Goal: Task Accomplishment & Management: Complete application form

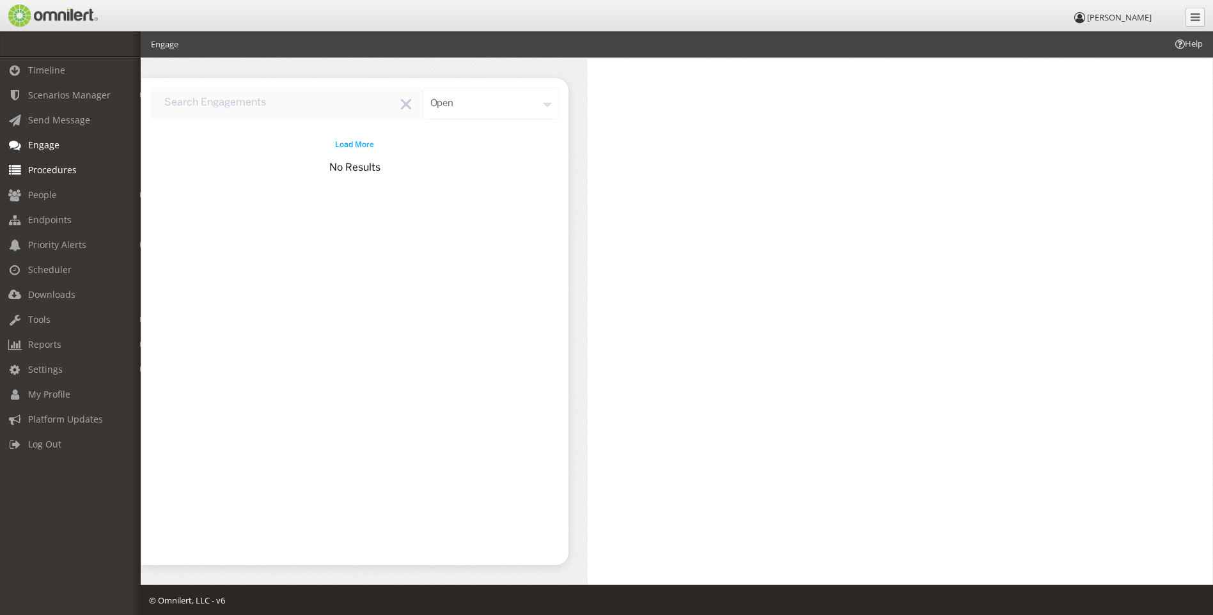
click at [50, 165] on span "Procedures" at bounding box center [52, 170] width 49 height 12
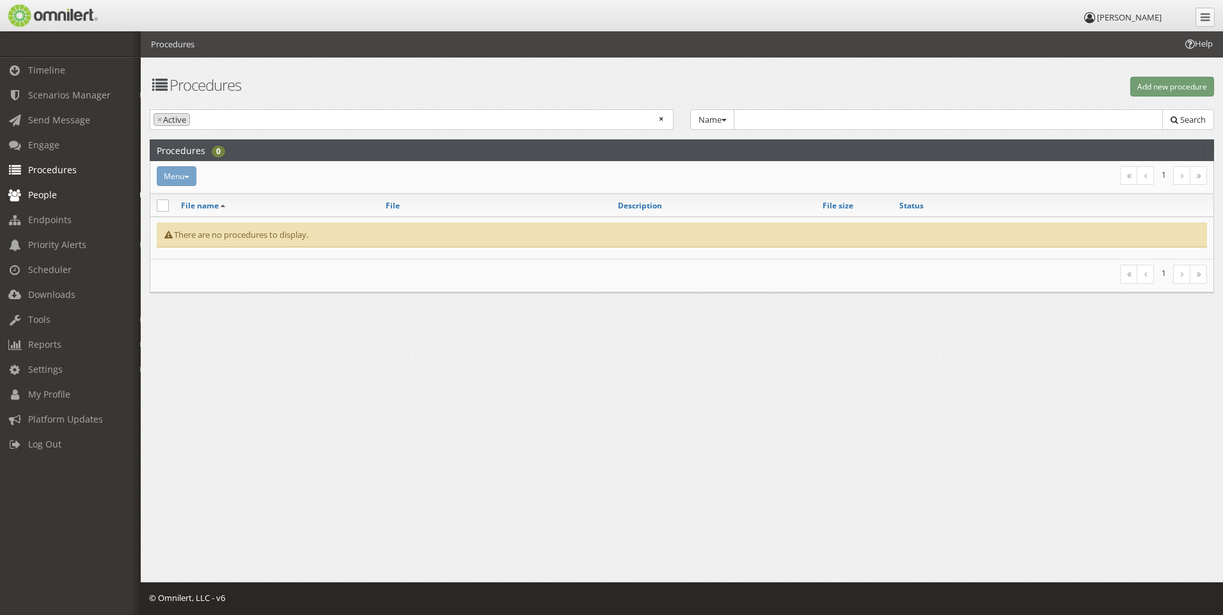
click at [46, 201] on link "People" at bounding box center [76, 194] width 152 height 25
click at [67, 221] on link "Subscribers" at bounding box center [76, 222] width 152 height 21
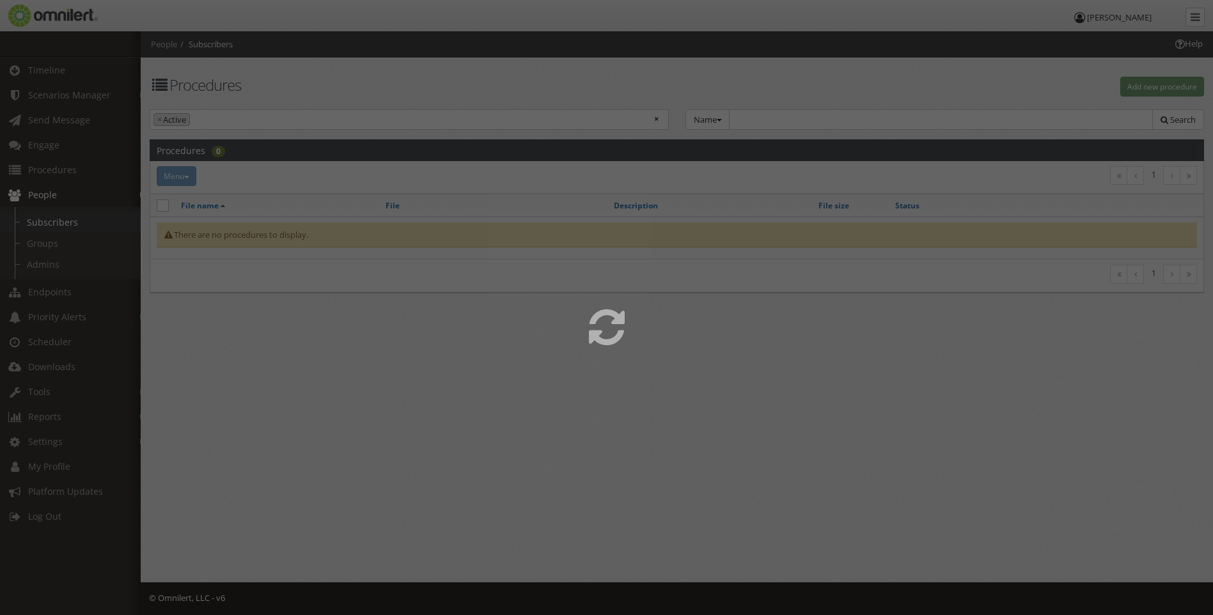
select select
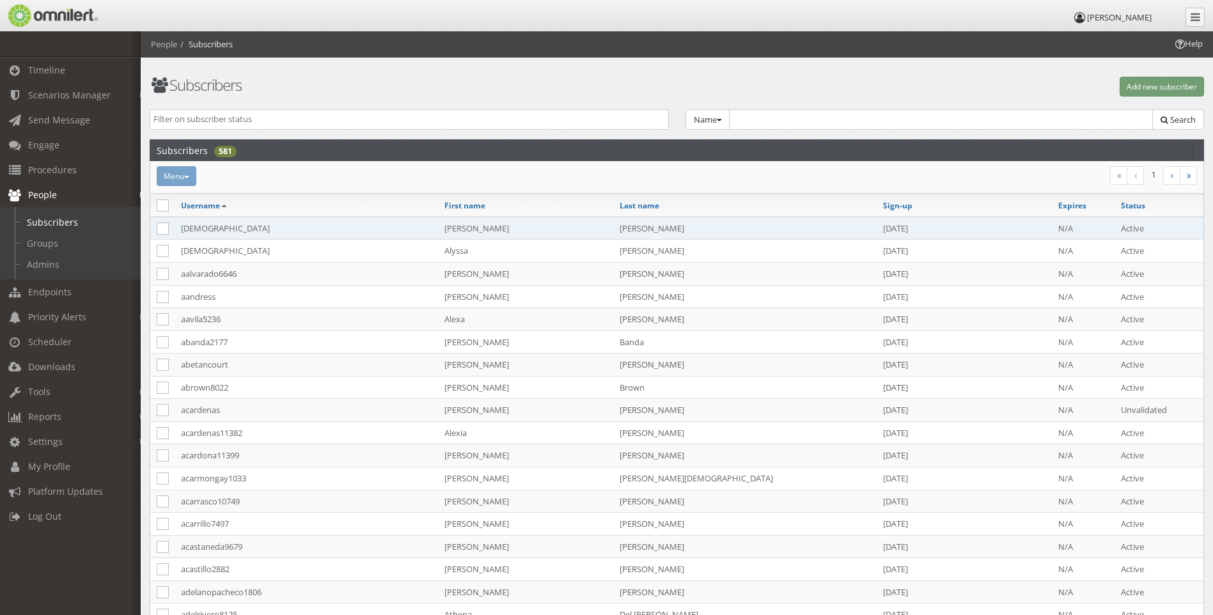
click at [209, 226] on td "[DEMOGRAPHIC_DATA]" at bounding box center [307, 228] width 264 height 23
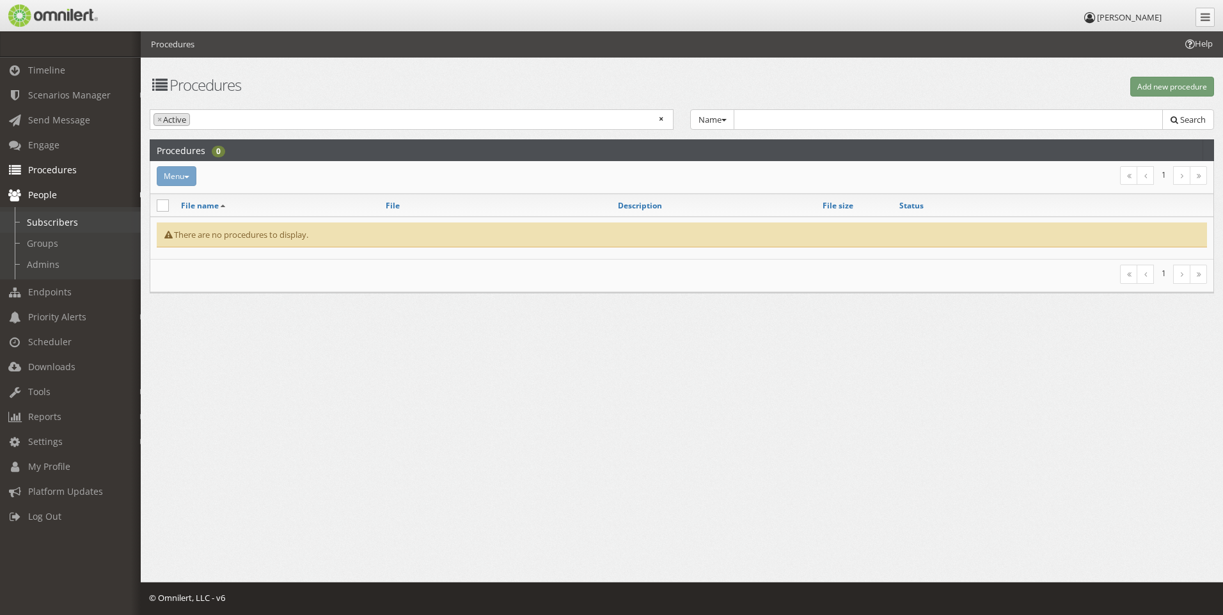
click at [35, 217] on link "Subscribers" at bounding box center [76, 222] width 152 height 21
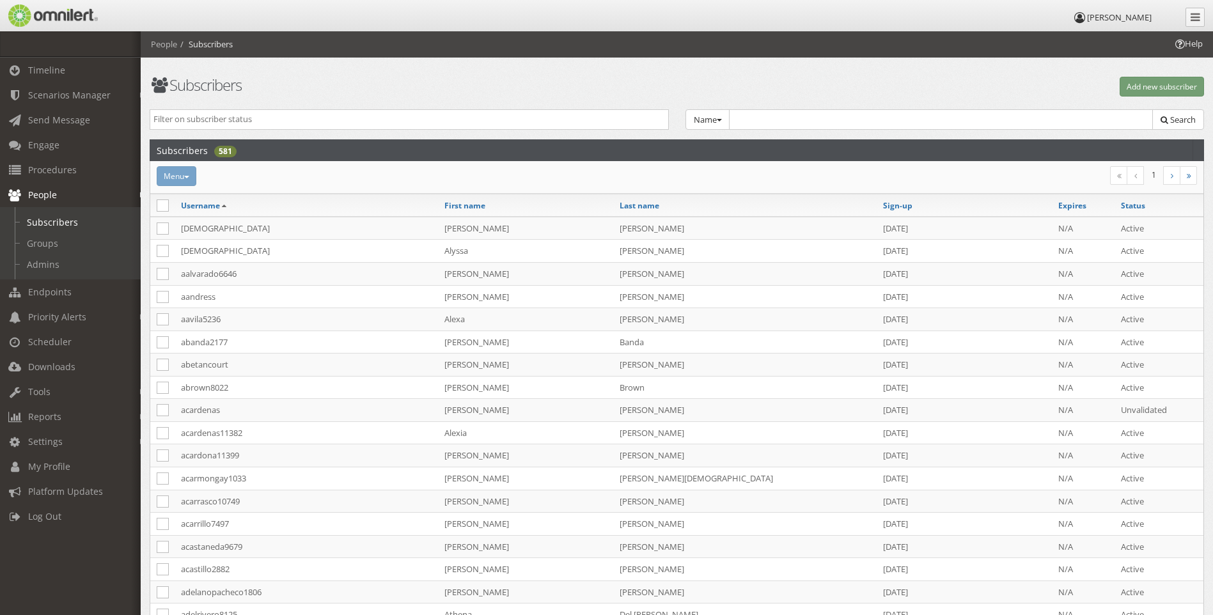
click at [370, 120] on input "search" at bounding box center [410, 119] width 512 height 12
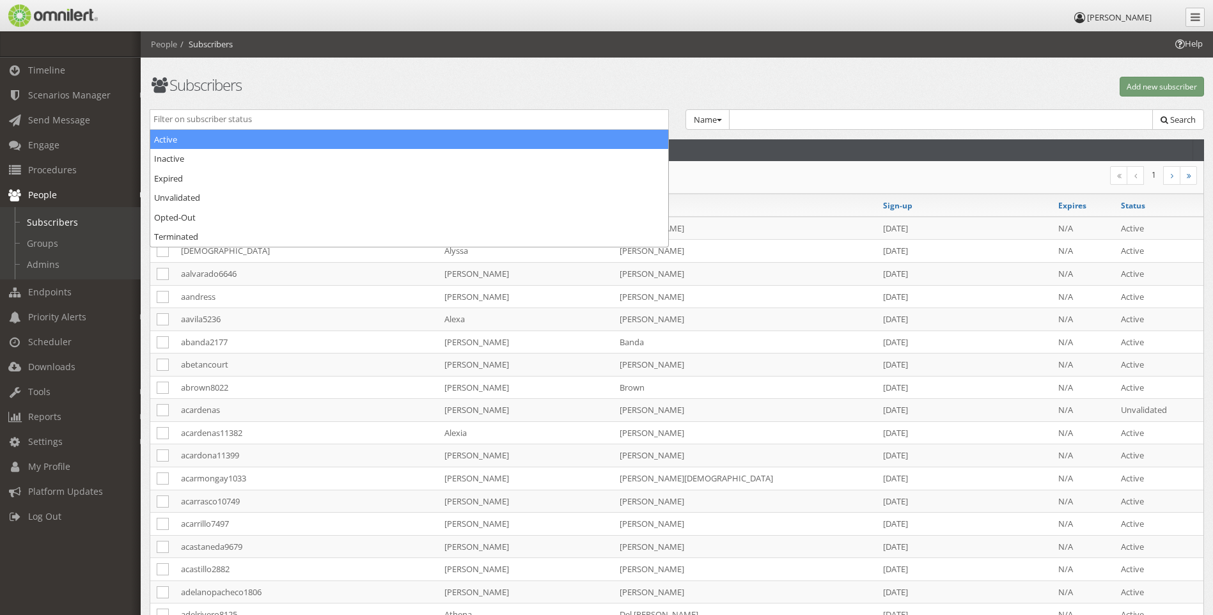
select select "active"
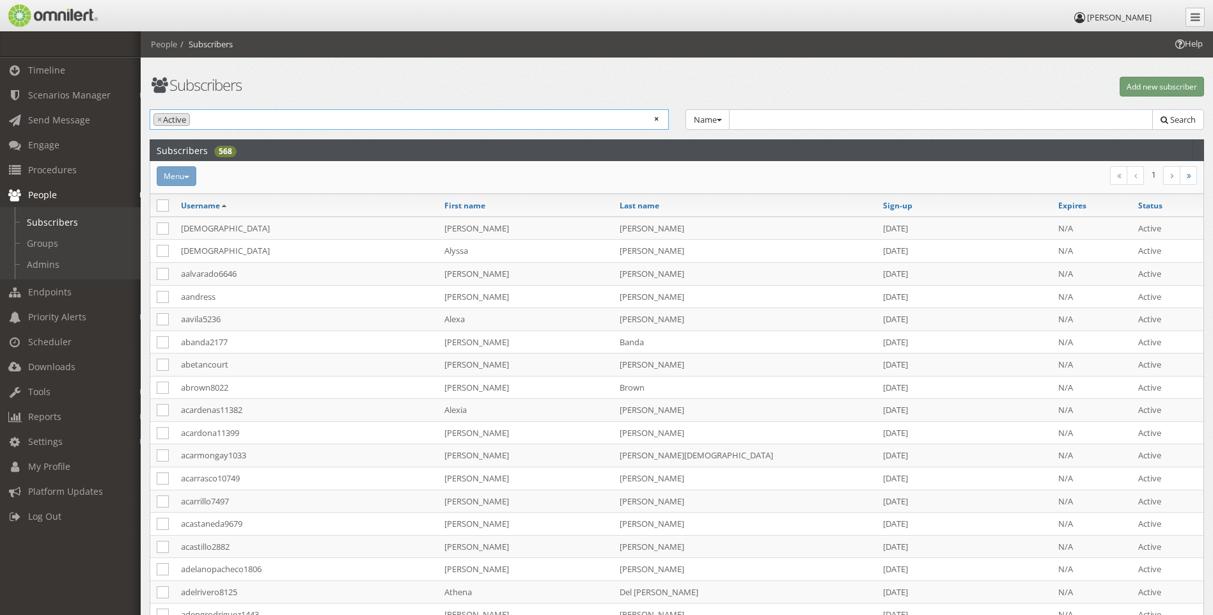
click at [360, 119] on ul "× × Active" at bounding box center [409, 118] width 518 height 17
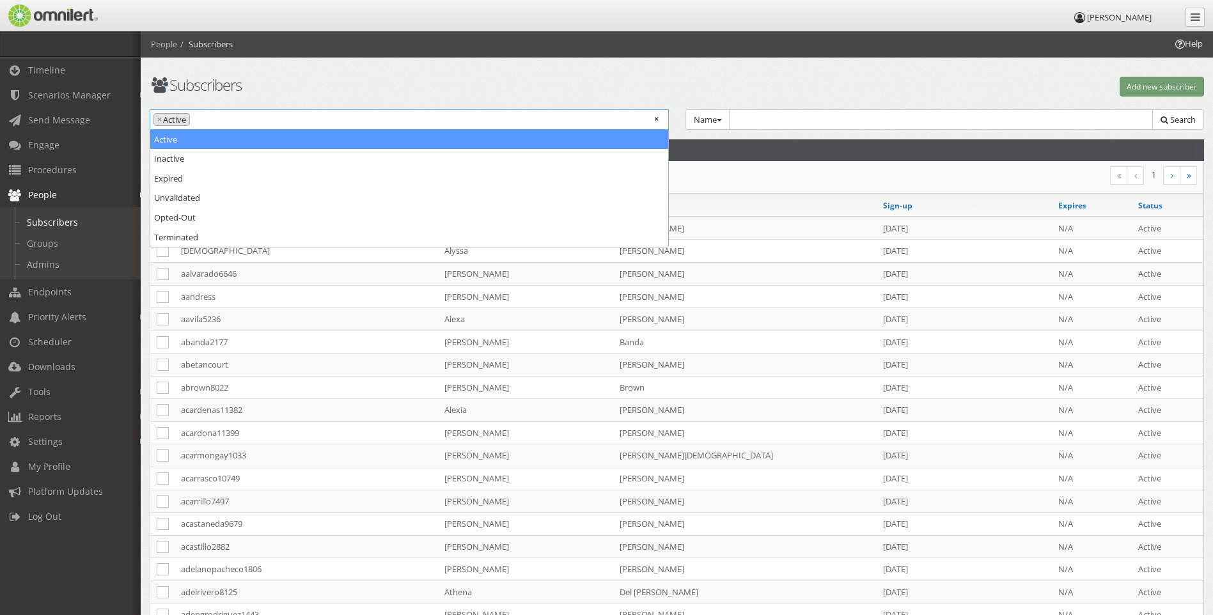
click at [164, 120] on li "× Active" at bounding box center [172, 119] width 36 height 13
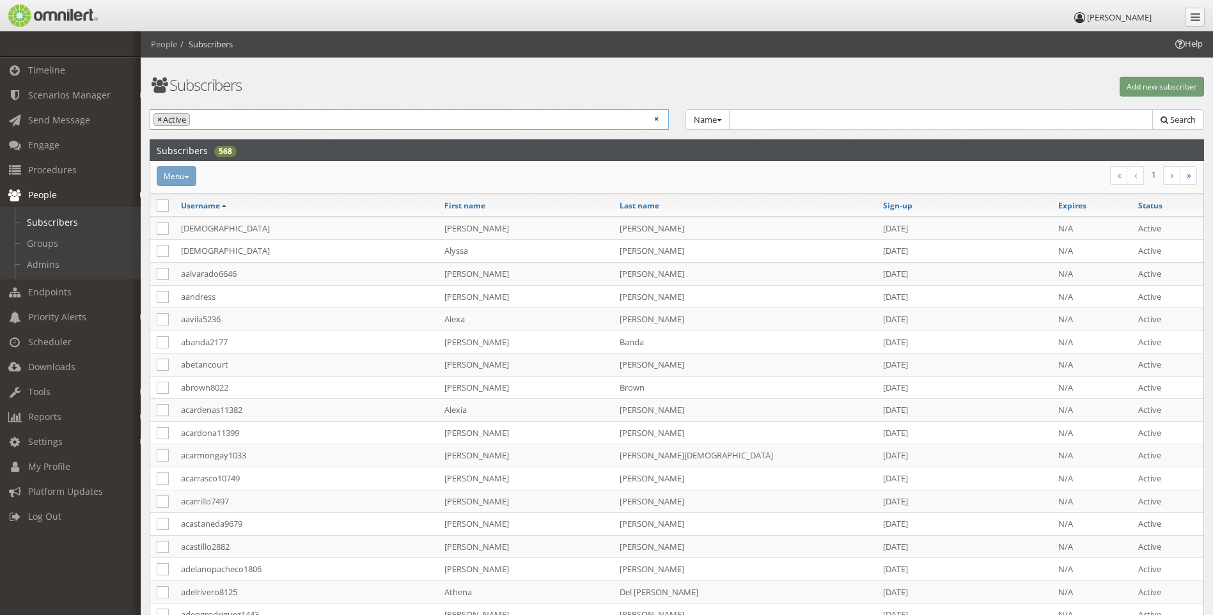
click at [162, 117] on span "×" at bounding box center [159, 120] width 4 height 12
select select
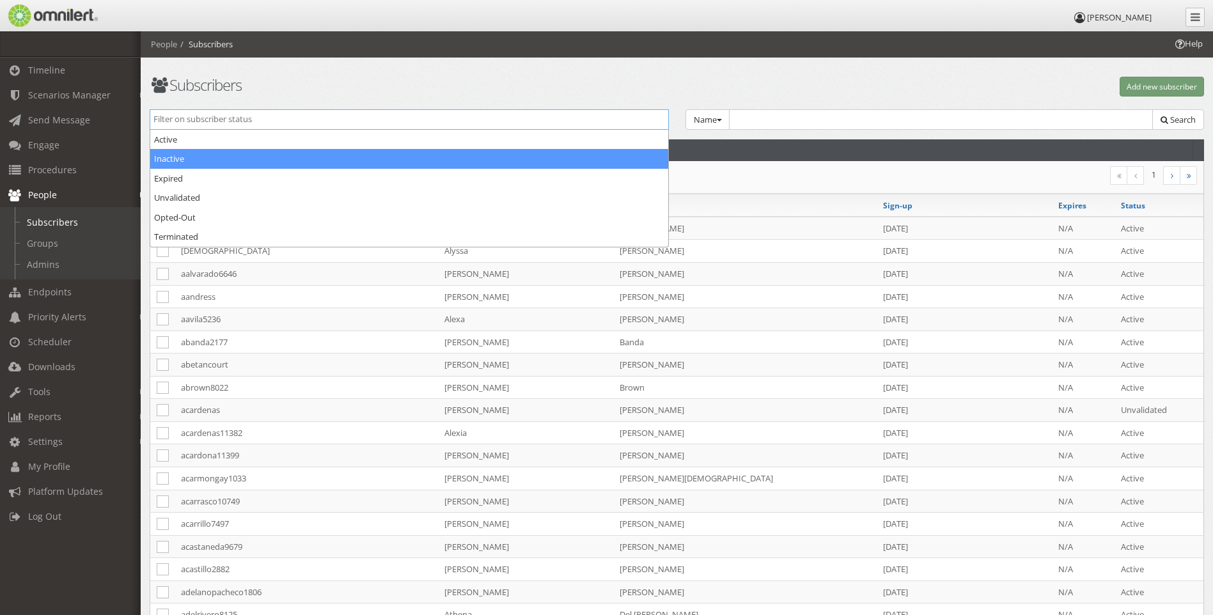
click at [860, 88] on div "Add new subscriber" at bounding box center [945, 87] width 536 height 20
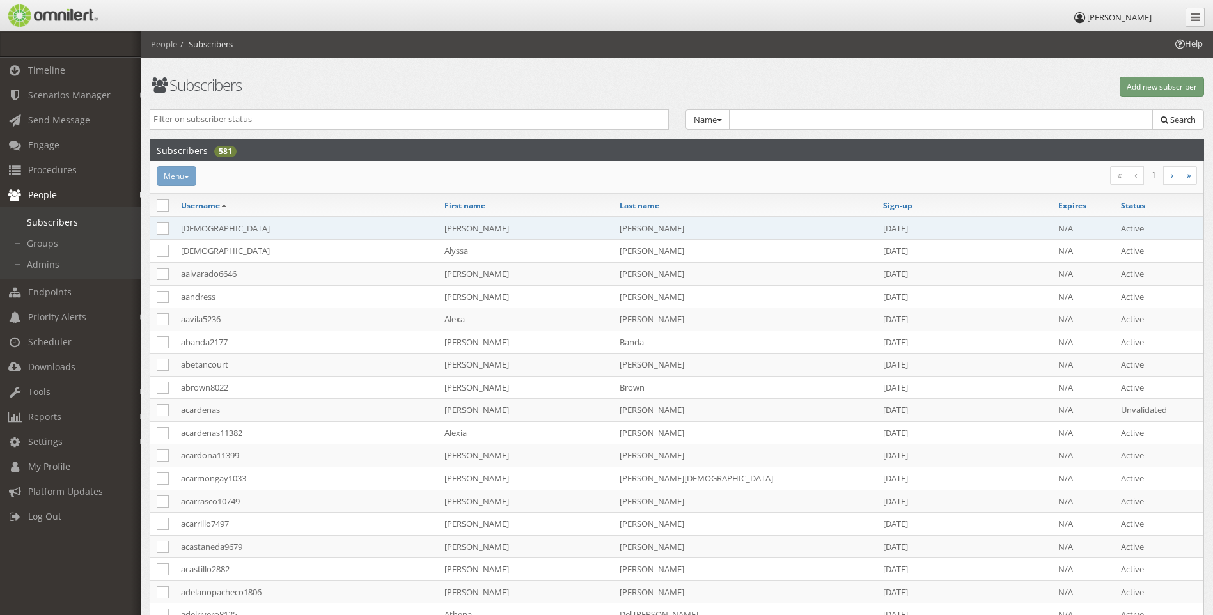
click at [196, 226] on td "[DEMOGRAPHIC_DATA]" at bounding box center [307, 228] width 264 height 23
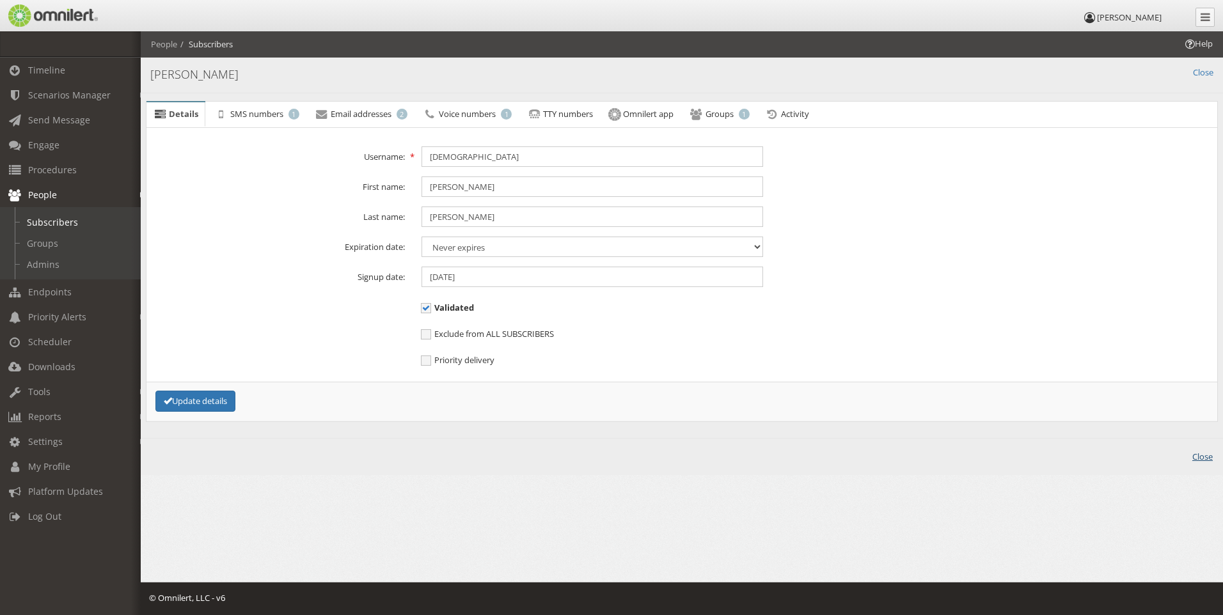
click at [1204, 457] on link "Close" at bounding box center [1202, 457] width 20 height 12
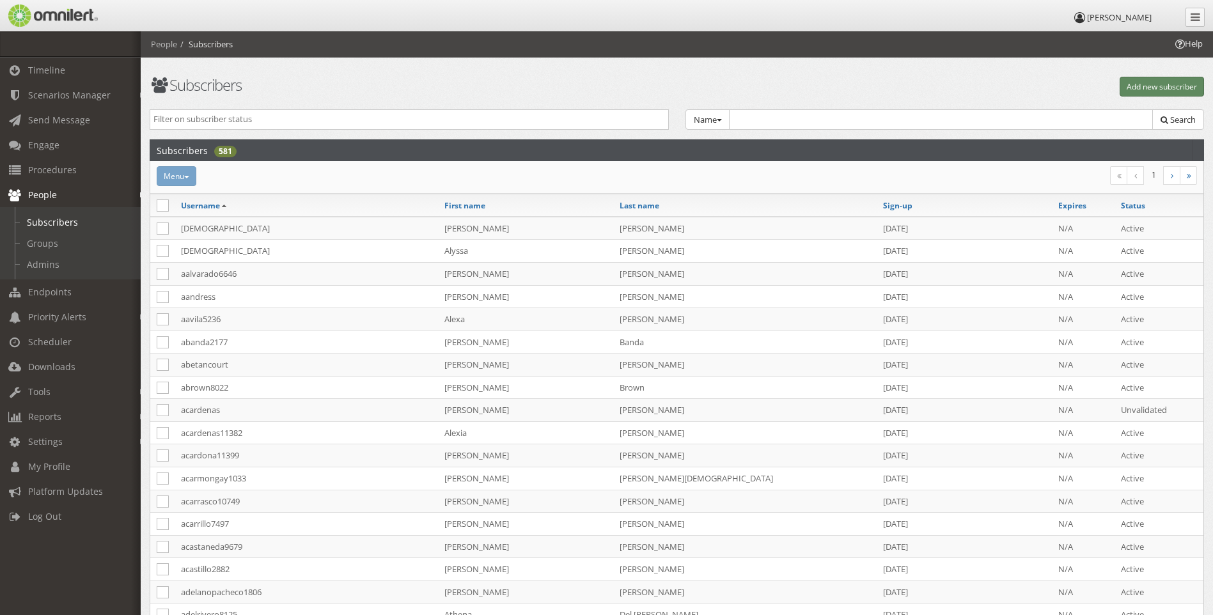
click at [1163, 85] on button "Add new subscriber" at bounding box center [1162, 87] width 84 height 20
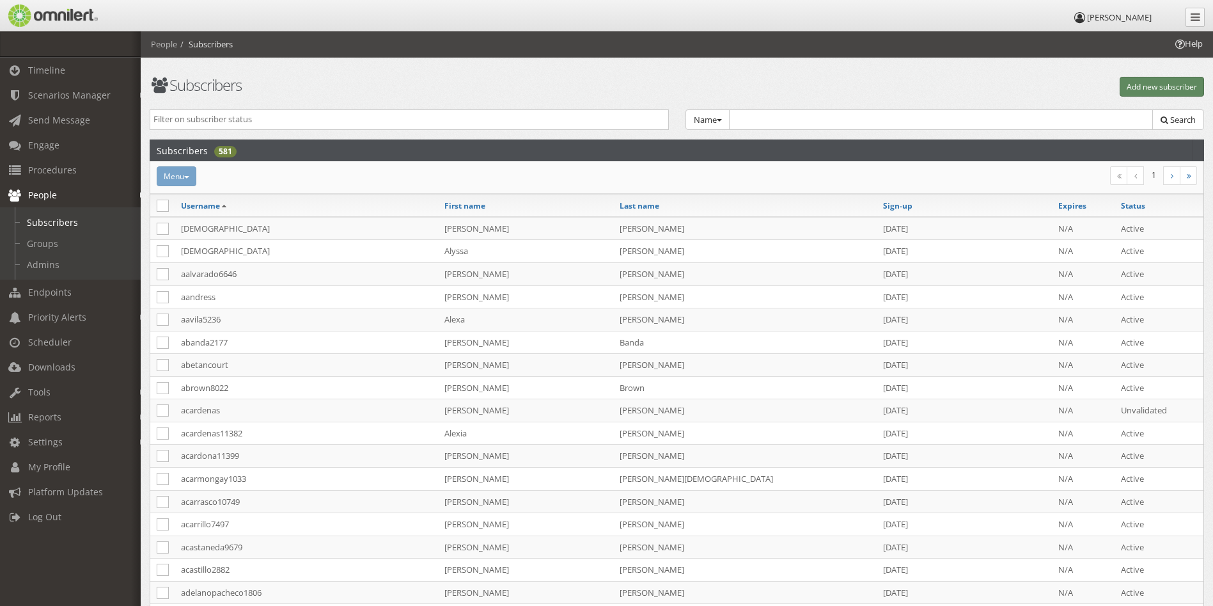
select select "0"
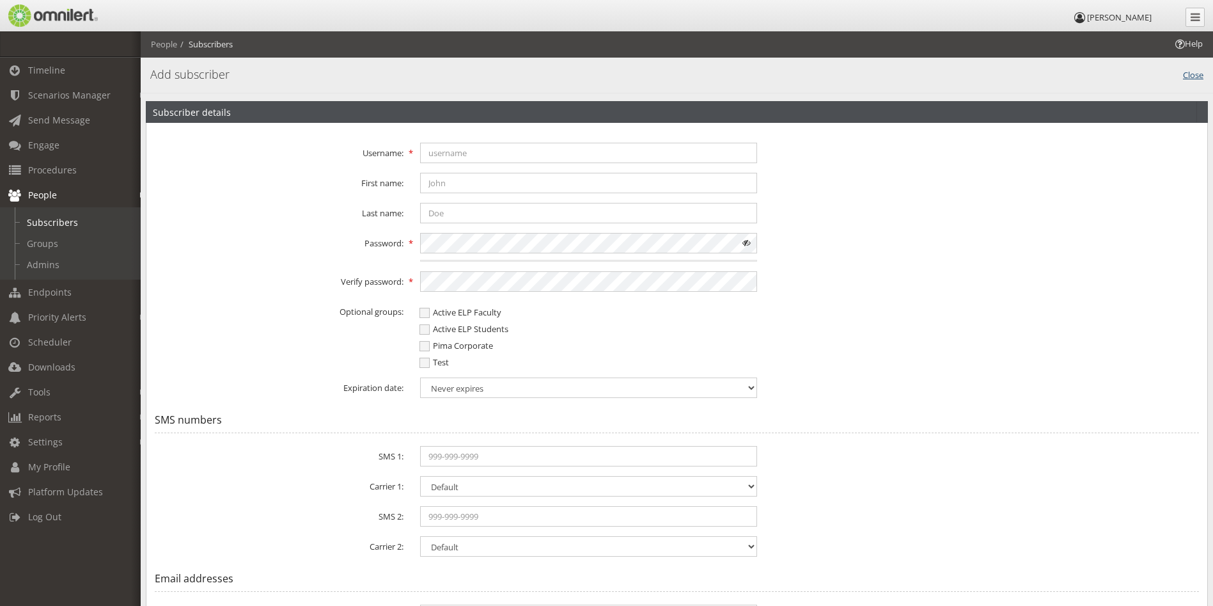
click at [1196, 72] on link "Close" at bounding box center [1193, 74] width 20 height 15
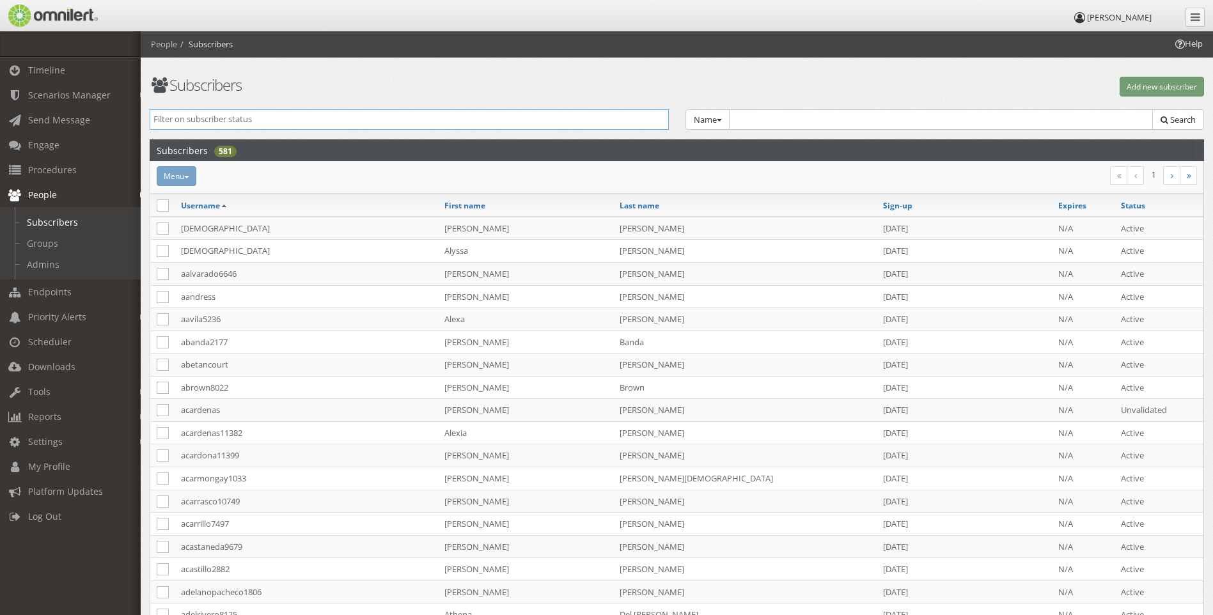
click at [369, 122] on input "search" at bounding box center [410, 119] width 512 height 12
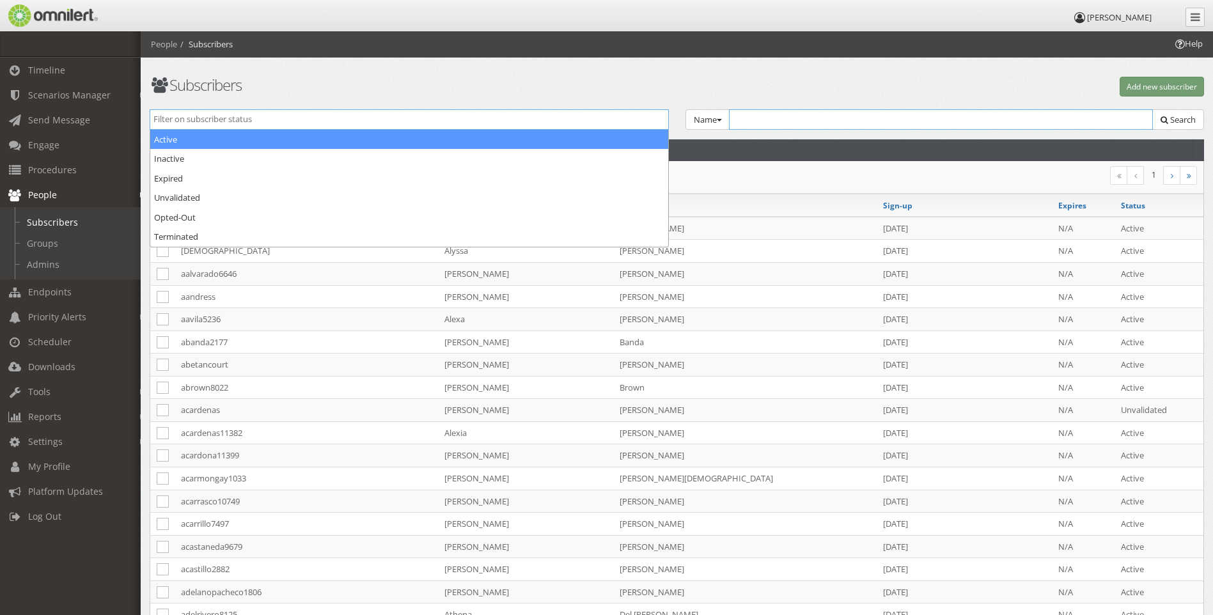
click at [789, 125] on input "text" at bounding box center [941, 119] width 425 height 20
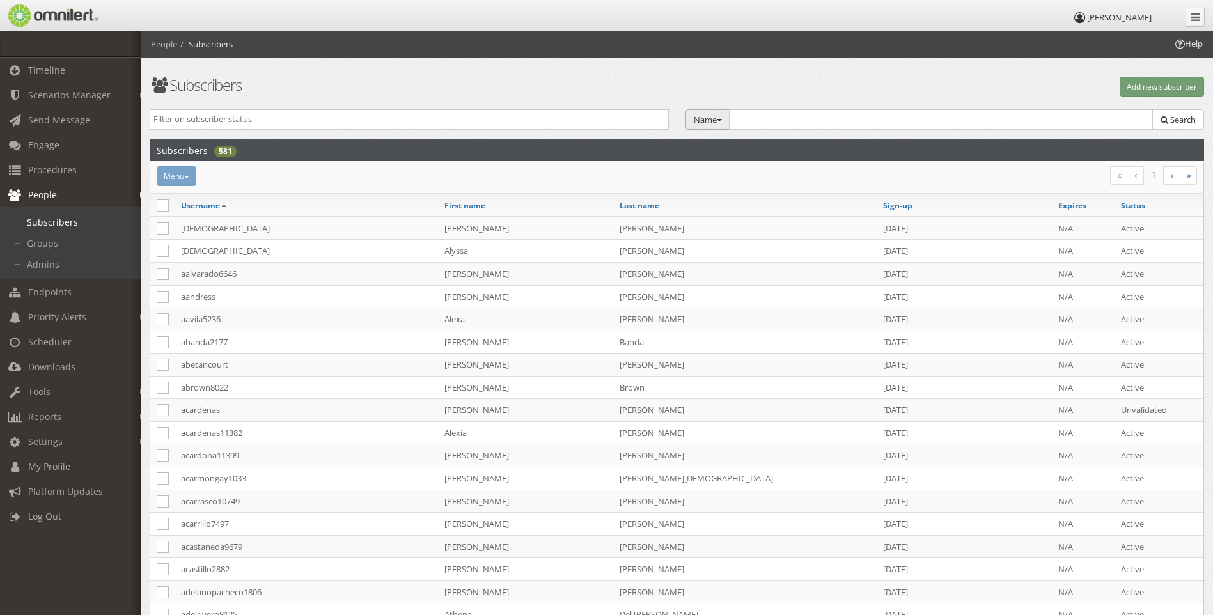
click at [703, 126] on button "Name" at bounding box center [708, 119] width 45 height 21
click at [800, 118] on input "text" at bounding box center [941, 119] width 425 height 20
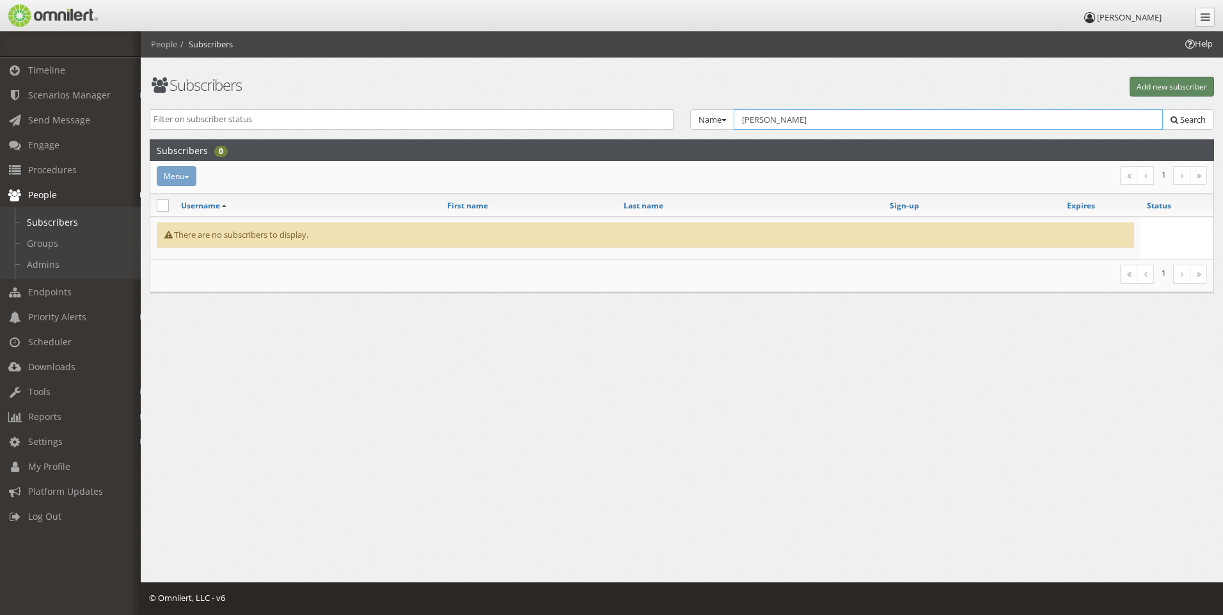
type input "[PERSON_NAME]"
click at [1162, 82] on button "Add new subscriber" at bounding box center [1172, 87] width 84 height 20
select select "0"
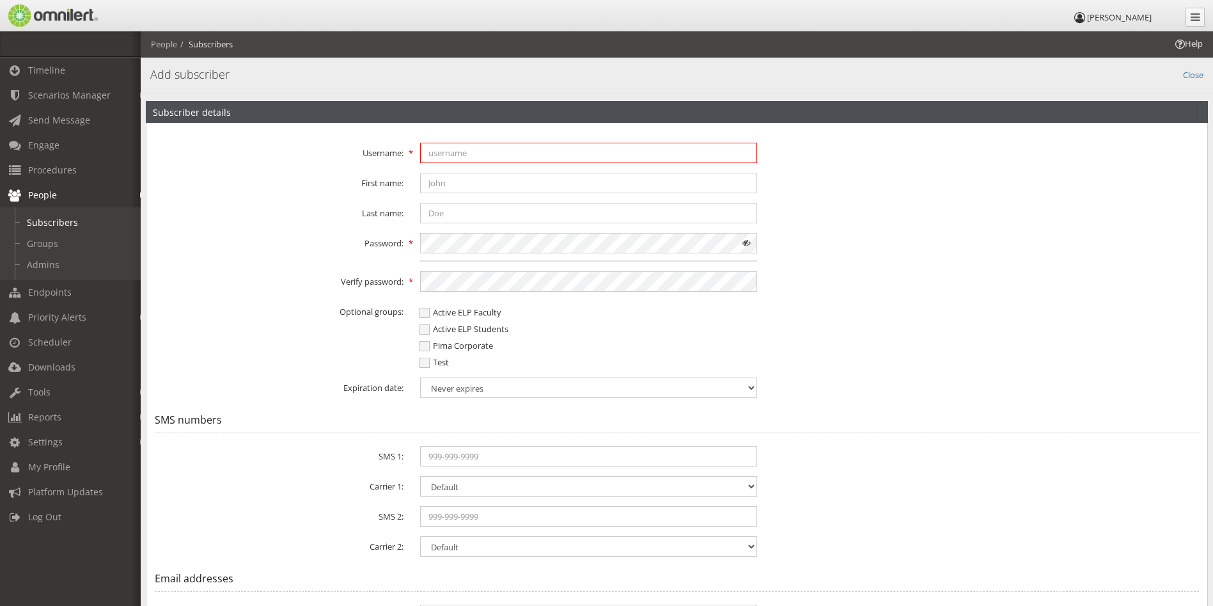
click at [524, 157] on input "text" at bounding box center [588, 153] width 337 height 20
type input "jalcala"
click at [523, 181] on input "text" at bounding box center [588, 183] width 337 height 20
type input "[PERSON_NAME]"
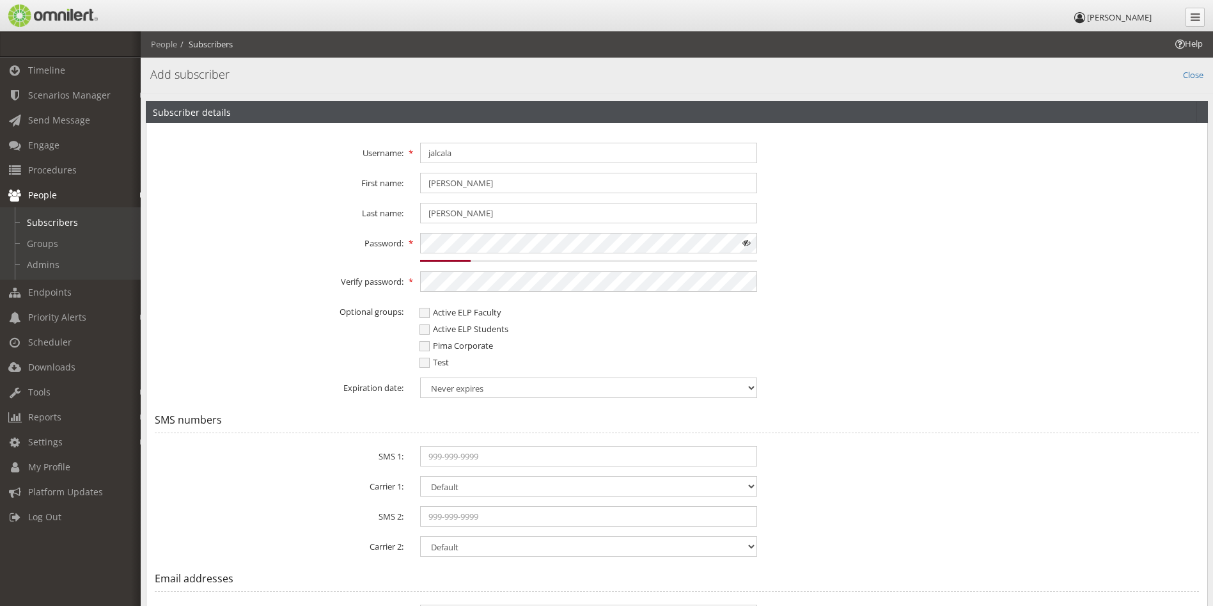
click at [734, 313] on div "Active ELP Faculty" at bounding box center [588, 309] width 337 height 17
click at [425, 312] on span "Active ELP Faculty" at bounding box center [461, 312] width 82 height 12
click at [425, 312] on input "Active ELP Faculty" at bounding box center [426, 314] width 12 height 16
checkbox input "true"
click at [595, 425] on legend "SMS numbers" at bounding box center [677, 420] width 1045 height 26
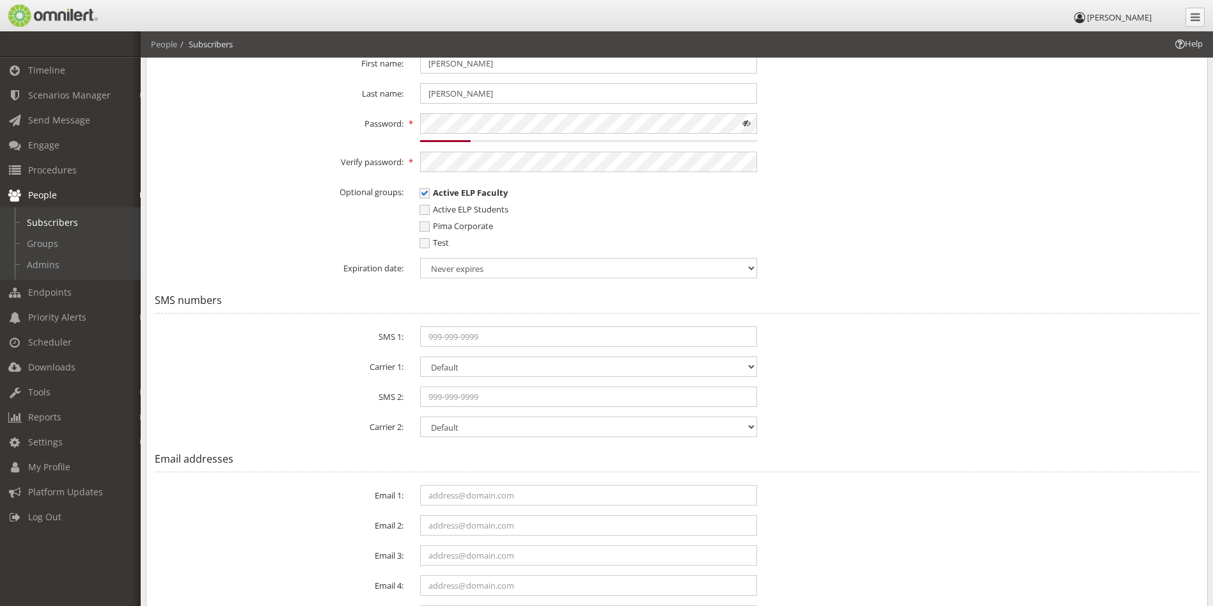
scroll to position [128, 0]
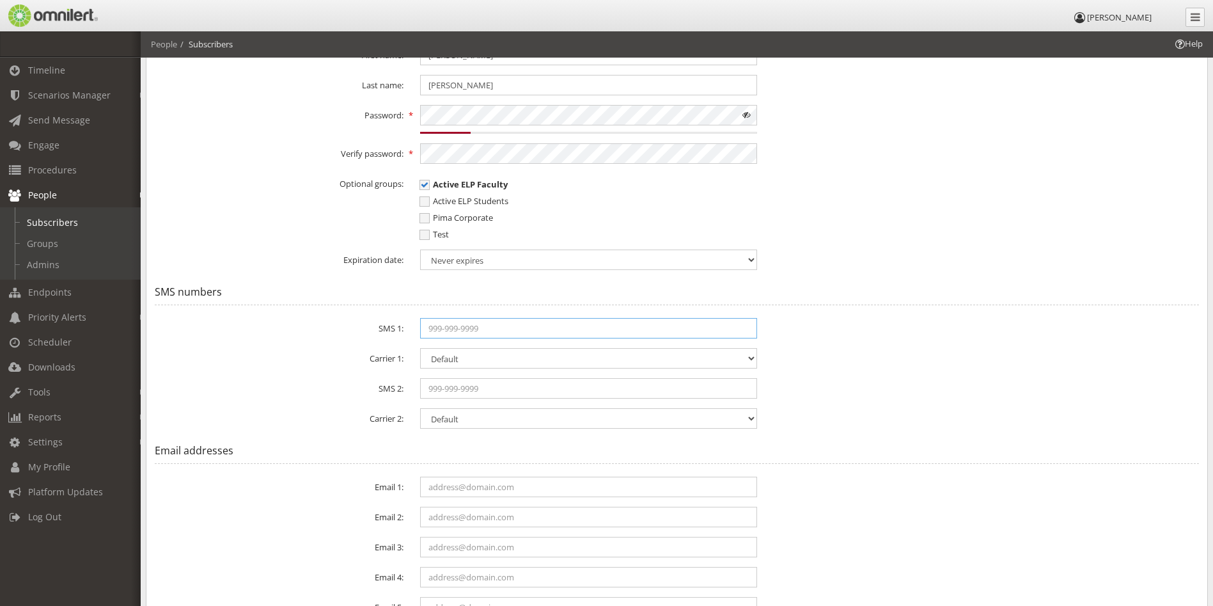
click at [485, 329] on input "text" at bounding box center [588, 328] width 337 height 20
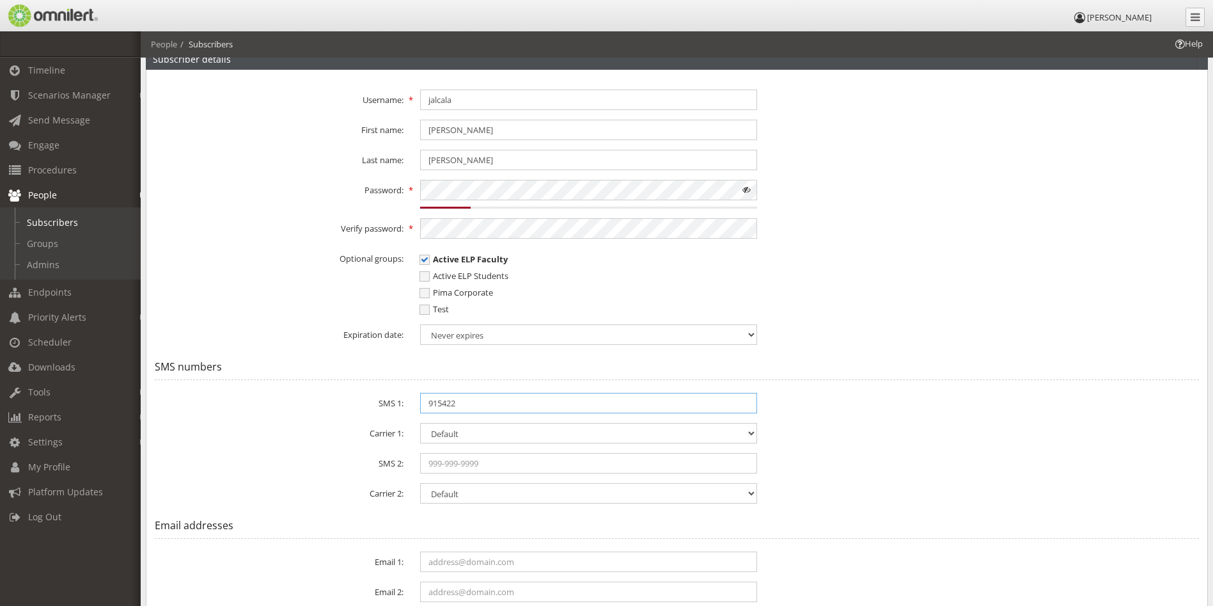
scroll to position [0, 0]
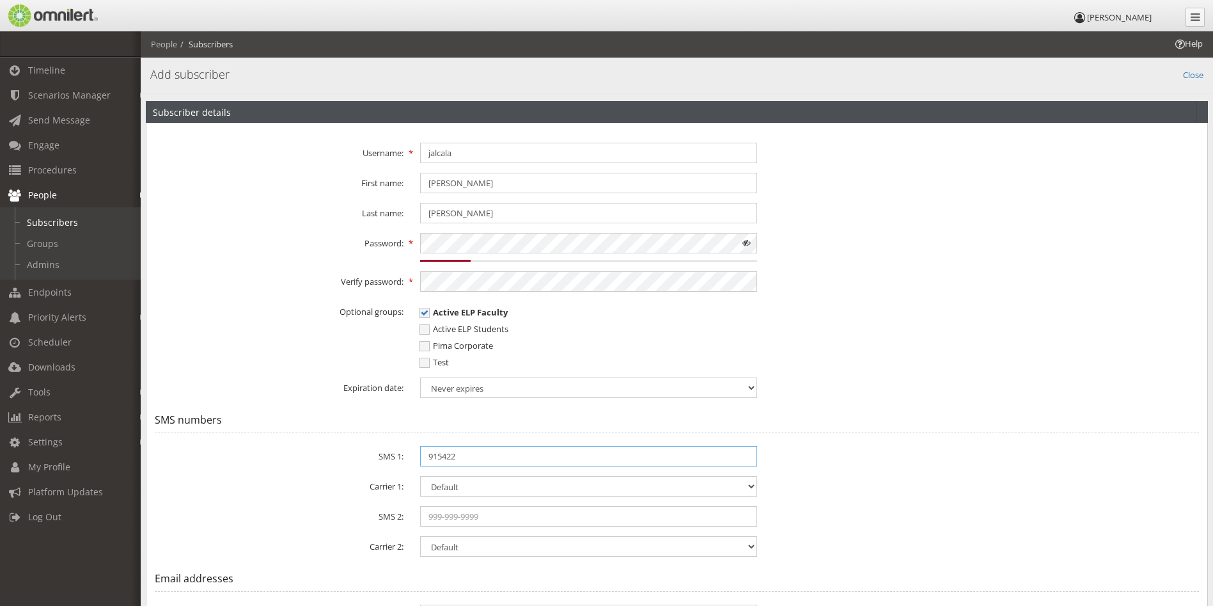
type input "915422"
drag, startPoint x: 489, startPoint y: 157, endPoint x: 407, endPoint y: 146, distance: 82.0
click at [408, 146] on div "Username: [GEOGRAPHIC_DATA]" at bounding box center [676, 153] width 1061 height 20
type input "cguerra"
click at [464, 184] on input "[PERSON_NAME]" at bounding box center [588, 183] width 337 height 20
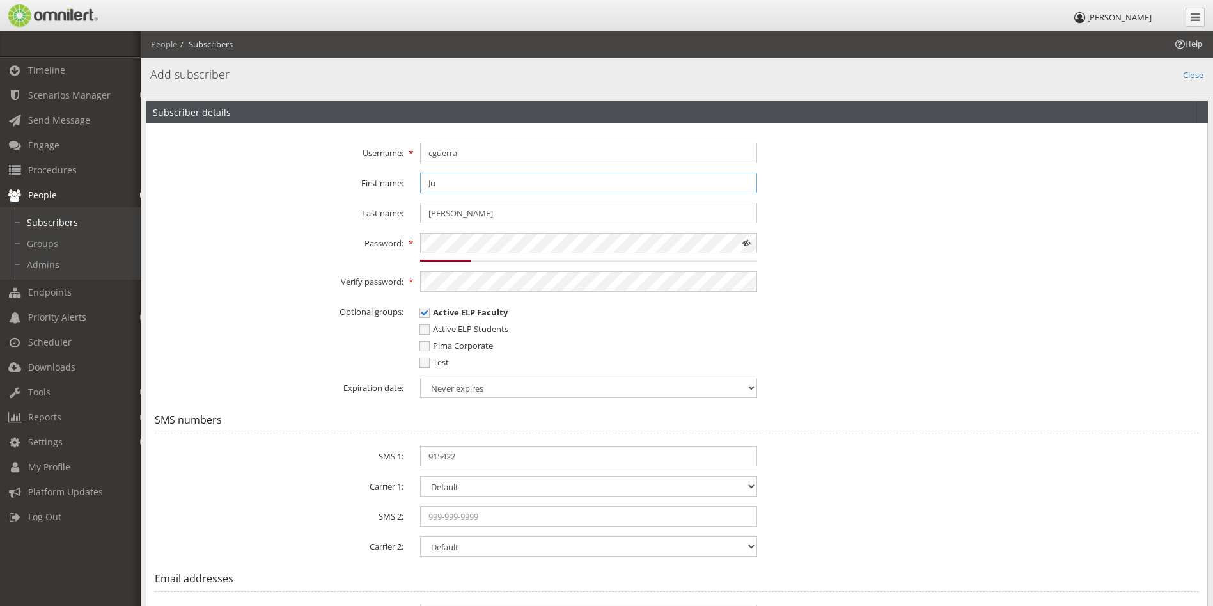
type input "J"
type input "[PERSON_NAME]"
click at [419, 242] on div "15% Weak" at bounding box center [589, 247] width 354 height 29
click at [630, 328] on div "Active ELP Students" at bounding box center [588, 326] width 337 height 17
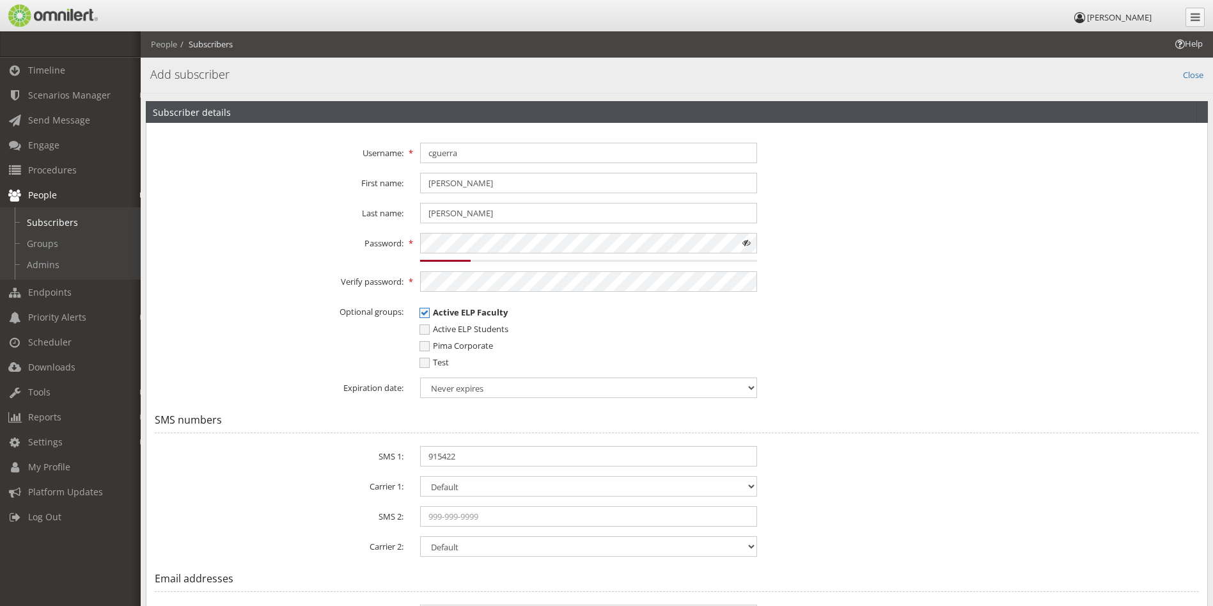
click at [420, 310] on span "Active ELP Faculty" at bounding box center [464, 312] width 88 height 12
click at [420, 310] on input "Active ELP Faculty" at bounding box center [426, 314] width 12 height 16
checkbox input "false"
drag, startPoint x: 520, startPoint y: 459, endPoint x: 416, endPoint y: 448, distance: 104.8
click at [416, 448] on div "915422" at bounding box center [589, 456] width 354 height 20
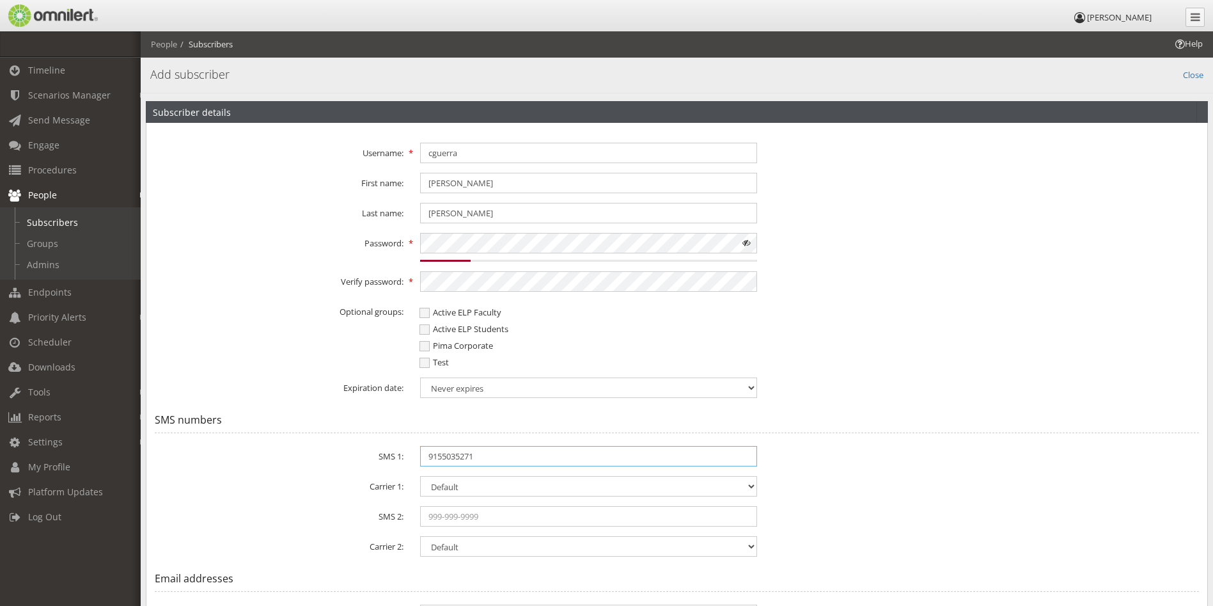
type input "9155035271"
click at [847, 490] on div "Carrier 1: Select Carrier... Airpage [US_STATE] Communication Systems Aliant Al…" at bounding box center [676, 486] width 1061 height 20
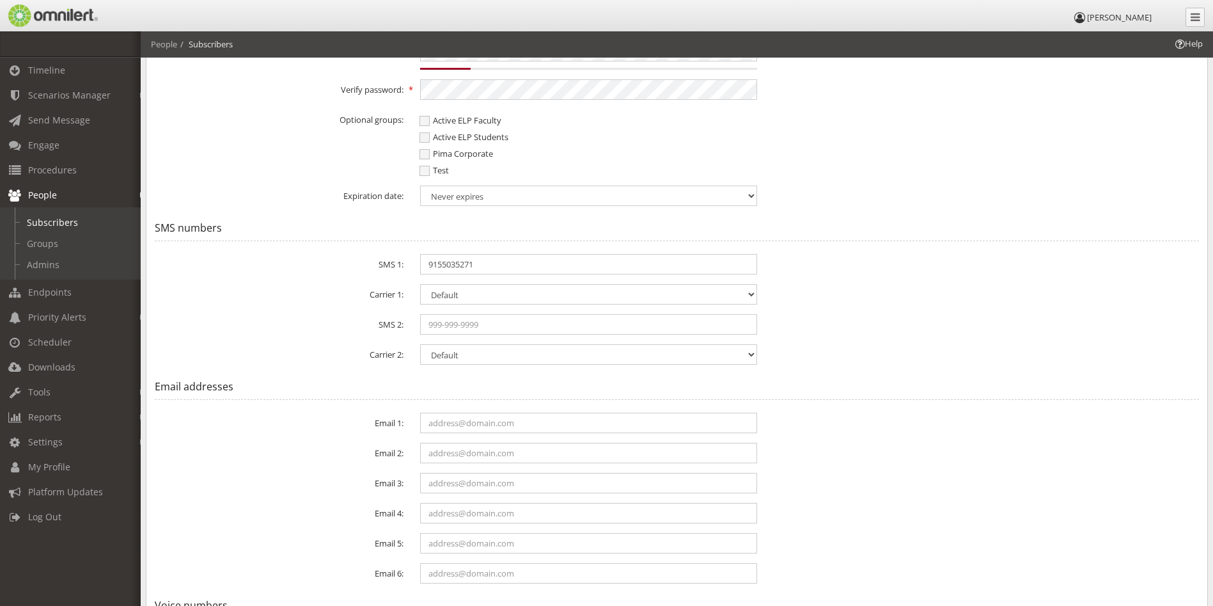
scroll to position [256, 0]
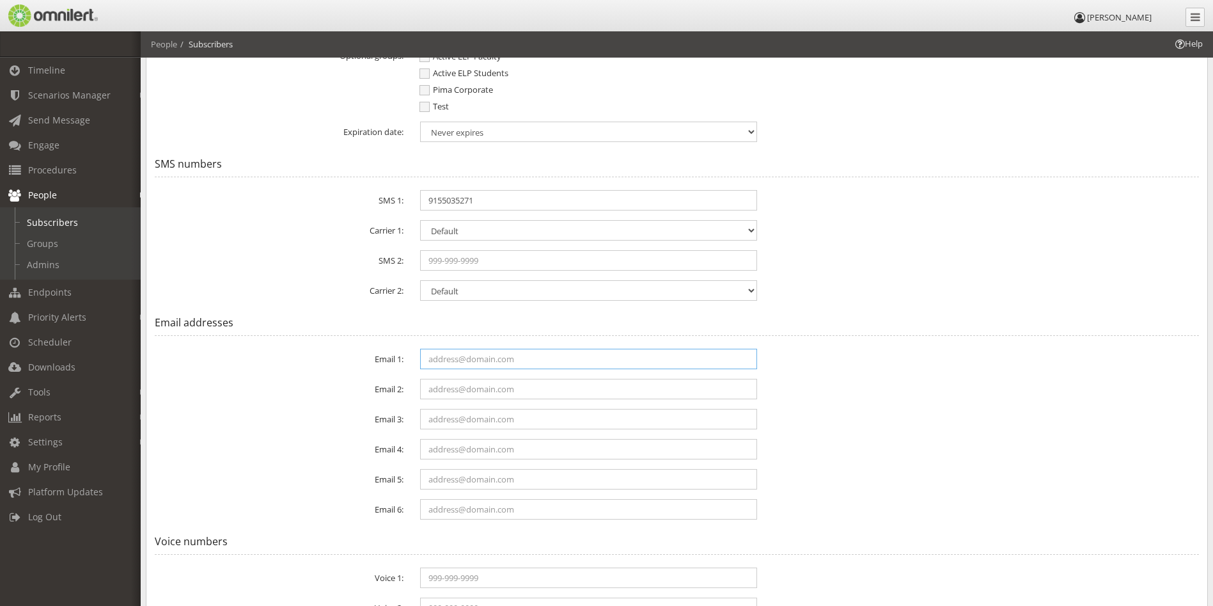
click at [501, 363] on input "text" at bounding box center [588, 359] width 337 height 20
type input "[EMAIL_ADDRESS][DOMAIN_NAME]"
click at [904, 414] on div "Email 3:" at bounding box center [676, 419] width 1061 height 20
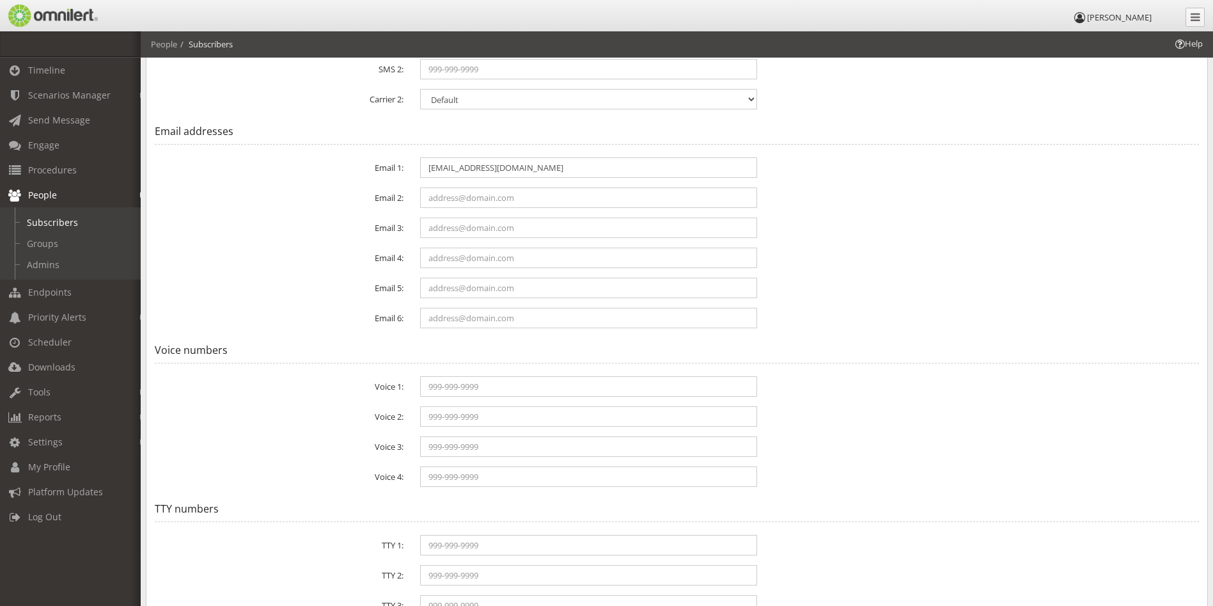
scroll to position [448, 0]
click at [464, 379] on input "text" at bounding box center [588, 385] width 337 height 20
type input "9155035271"
click at [945, 452] on div "Voice 3:" at bounding box center [676, 446] width 1061 height 20
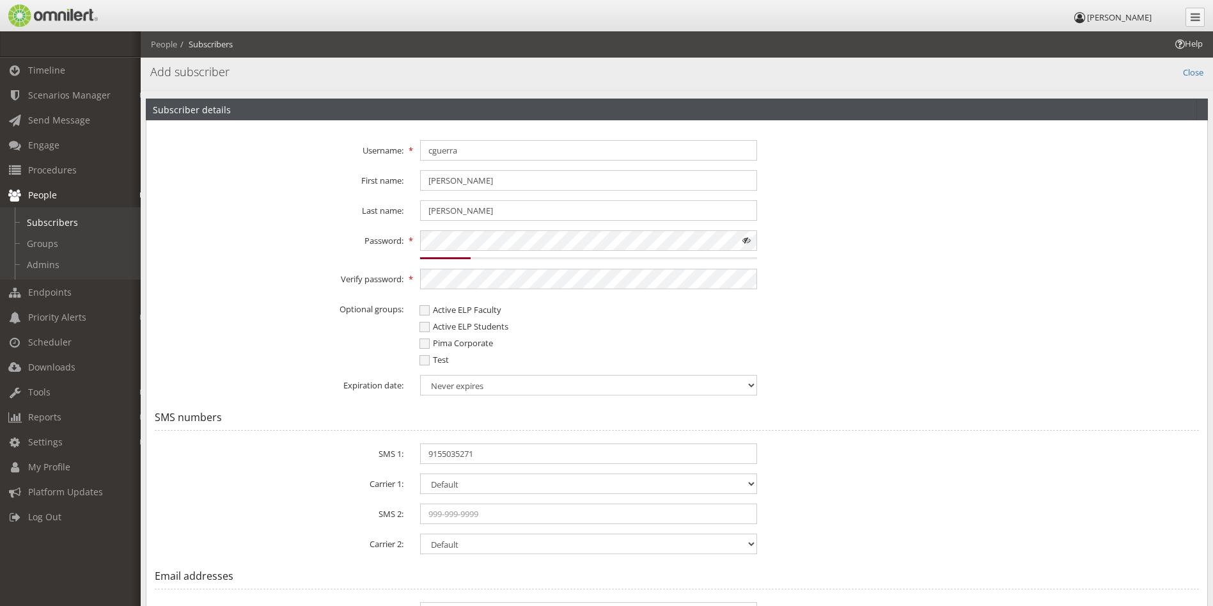
scroll to position [0, 0]
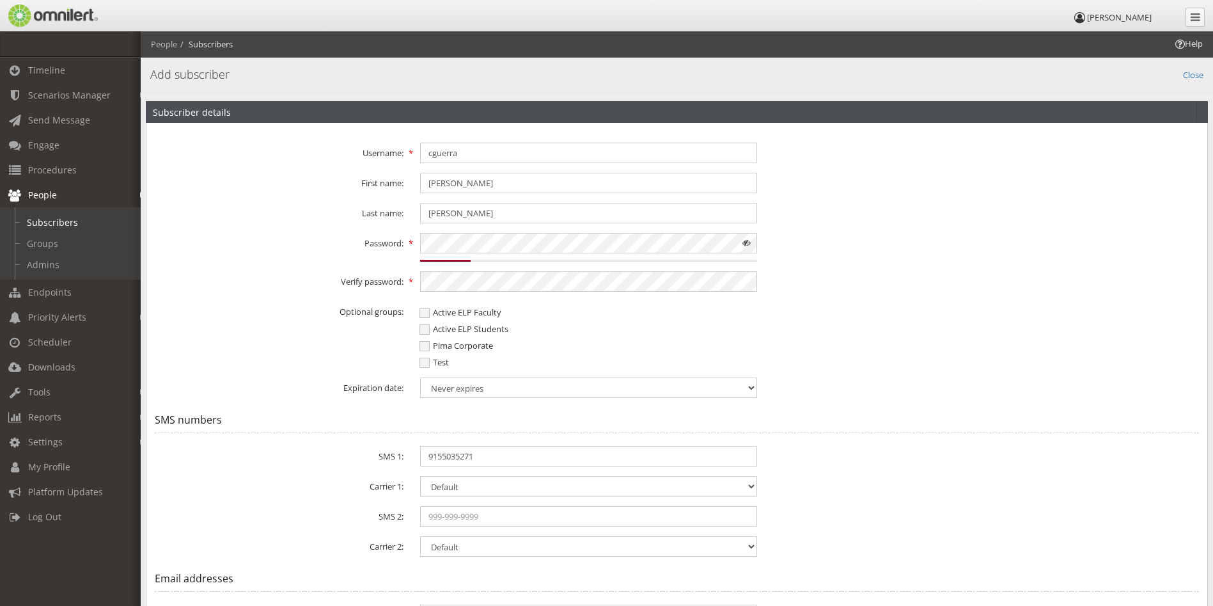
click at [746, 242] on span at bounding box center [747, 243] width 20 height 20
click at [940, 335] on div "Optional groups: Active ELP Faculty Active ELP Students Pima Corporate Test" at bounding box center [676, 334] width 1061 height 67
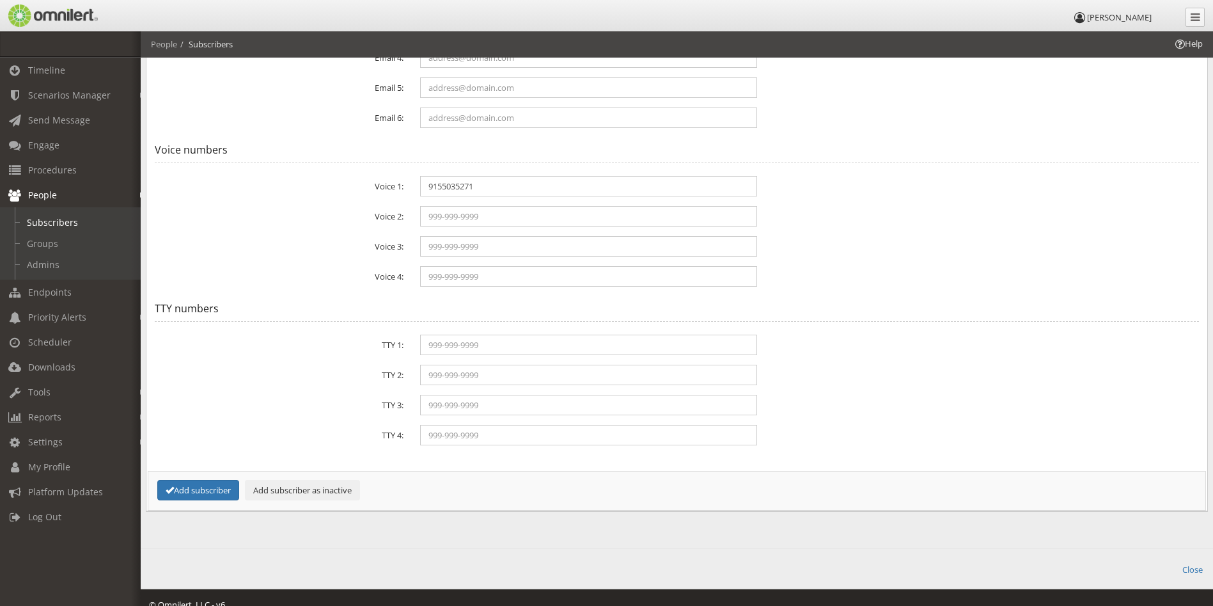
scroll to position [663, 0]
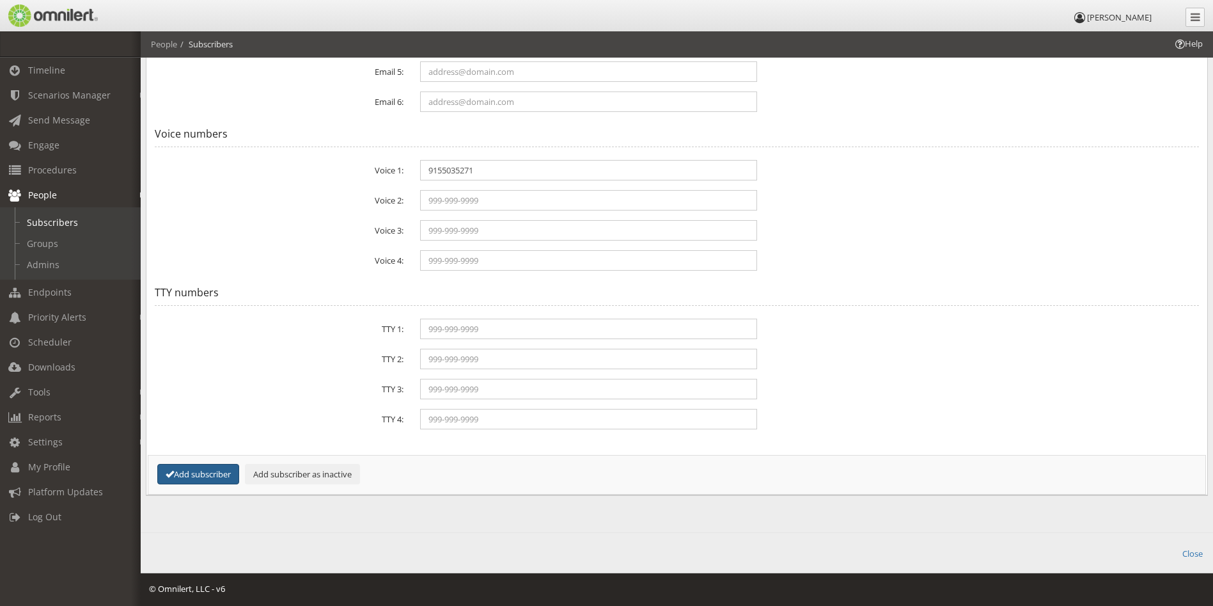
click at [226, 475] on button "Add subscriber" at bounding box center [198, 474] width 82 height 21
select select "0"
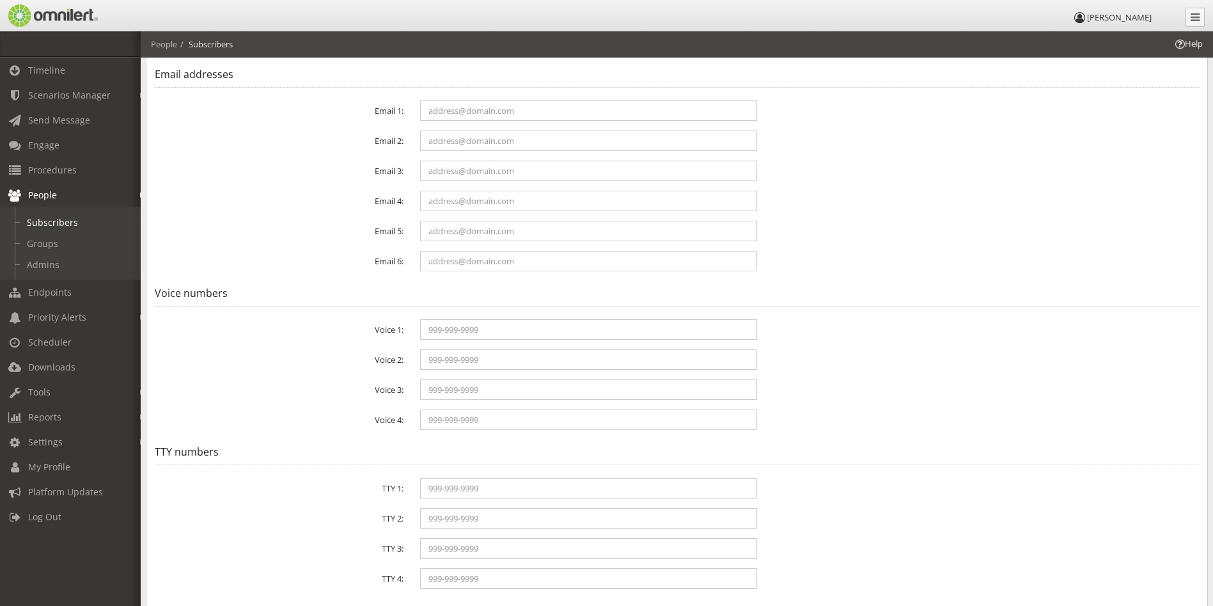
scroll to position [471, 0]
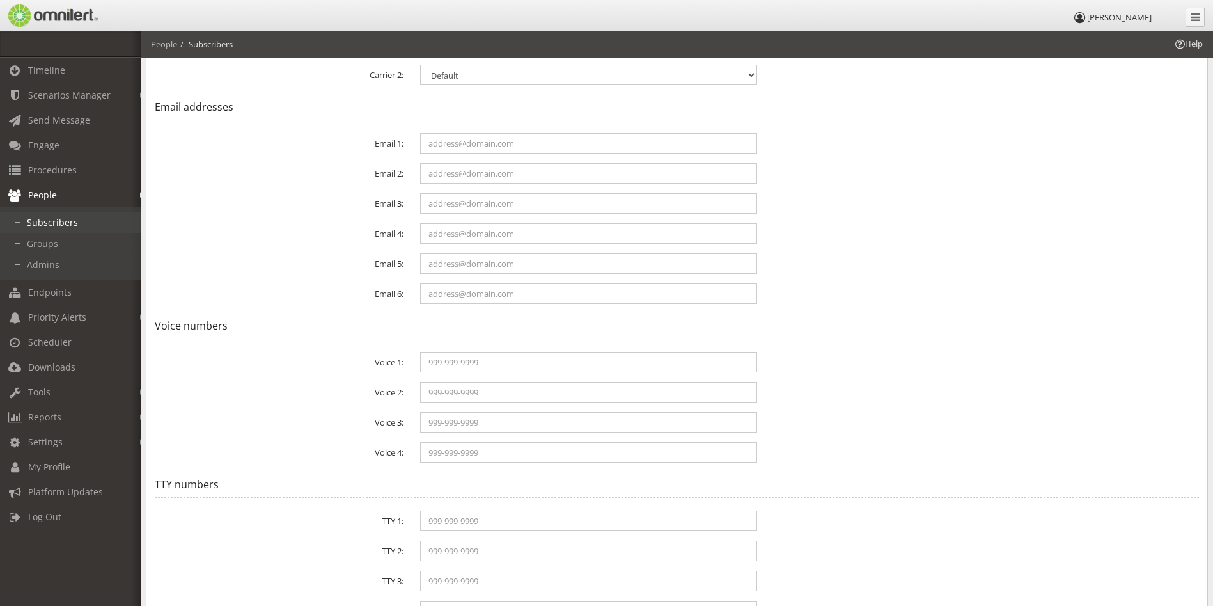
click at [42, 223] on link "Subscribers" at bounding box center [76, 222] width 152 height 21
click at [168, 40] on li "People" at bounding box center [164, 44] width 26 height 12
click at [45, 188] on link "People" at bounding box center [76, 194] width 152 height 25
click at [33, 190] on span "People" at bounding box center [42, 195] width 29 height 12
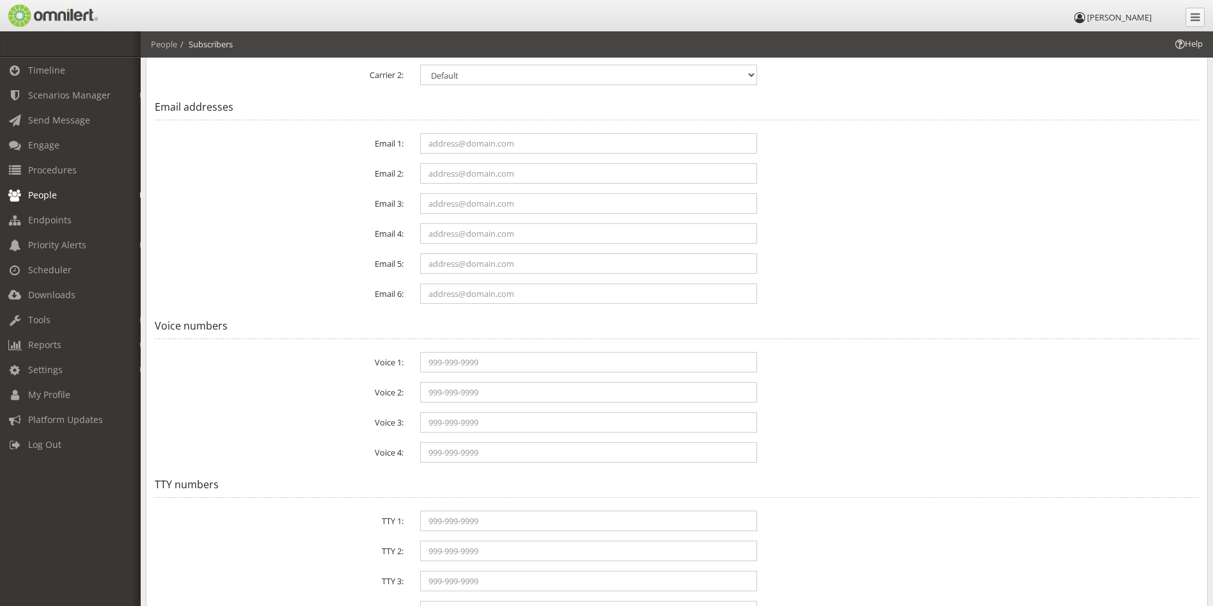
click at [33, 190] on span "People" at bounding box center [42, 195] width 29 height 12
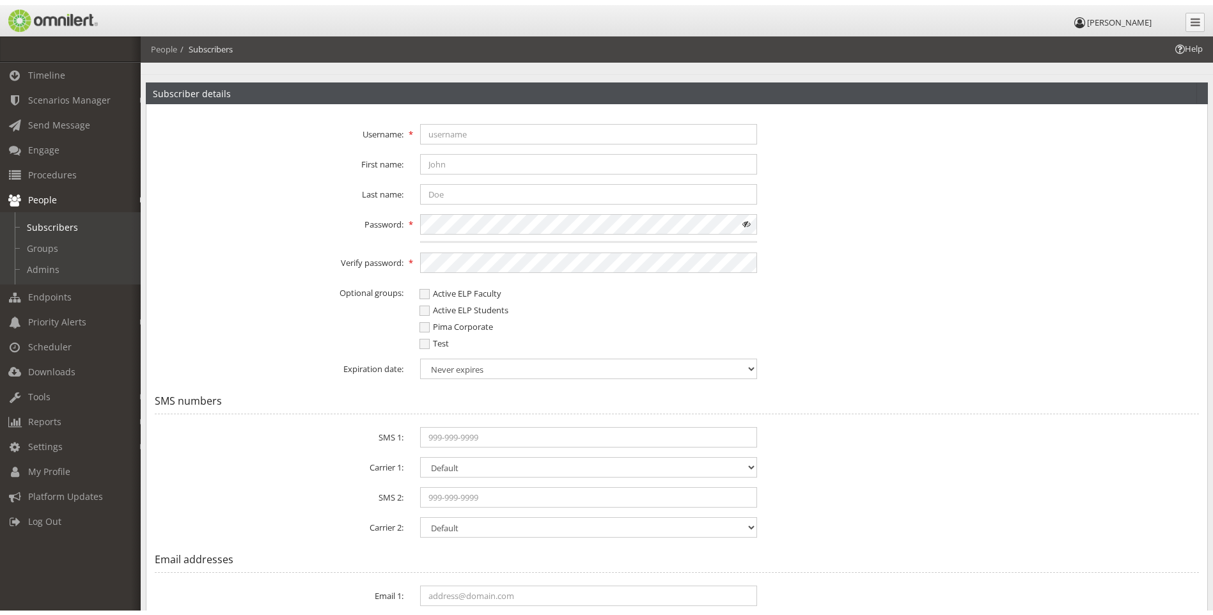
scroll to position [0, 0]
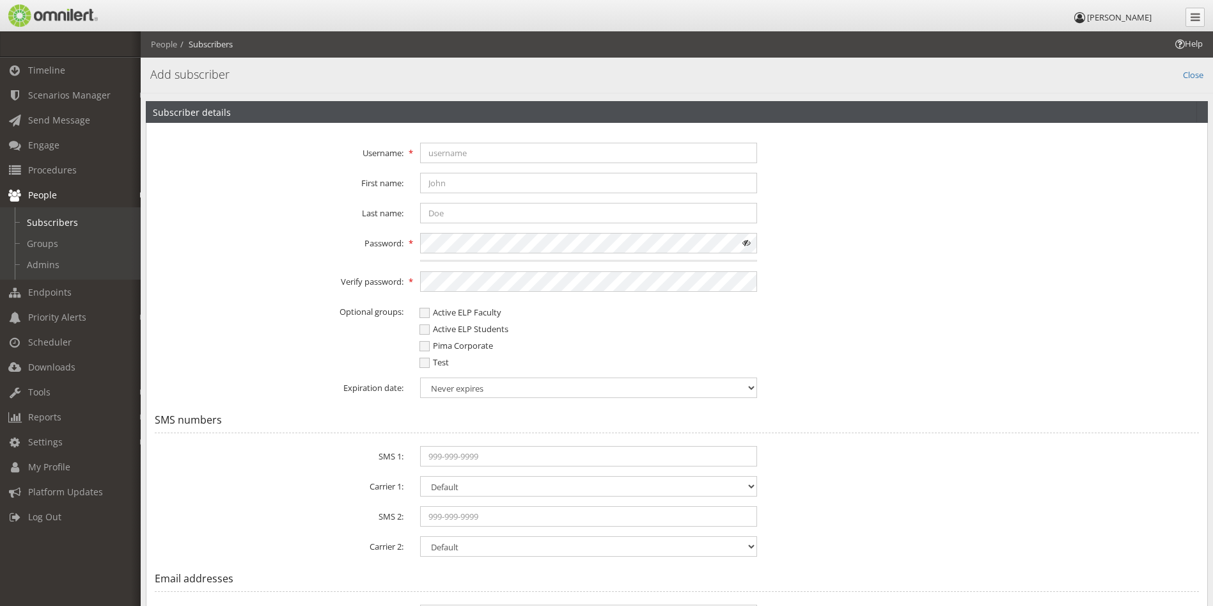
click at [1181, 75] on h4 "Add subscriber" at bounding box center [676, 75] width 1053 height 17
click at [1187, 74] on link "Close" at bounding box center [1193, 74] width 20 height 15
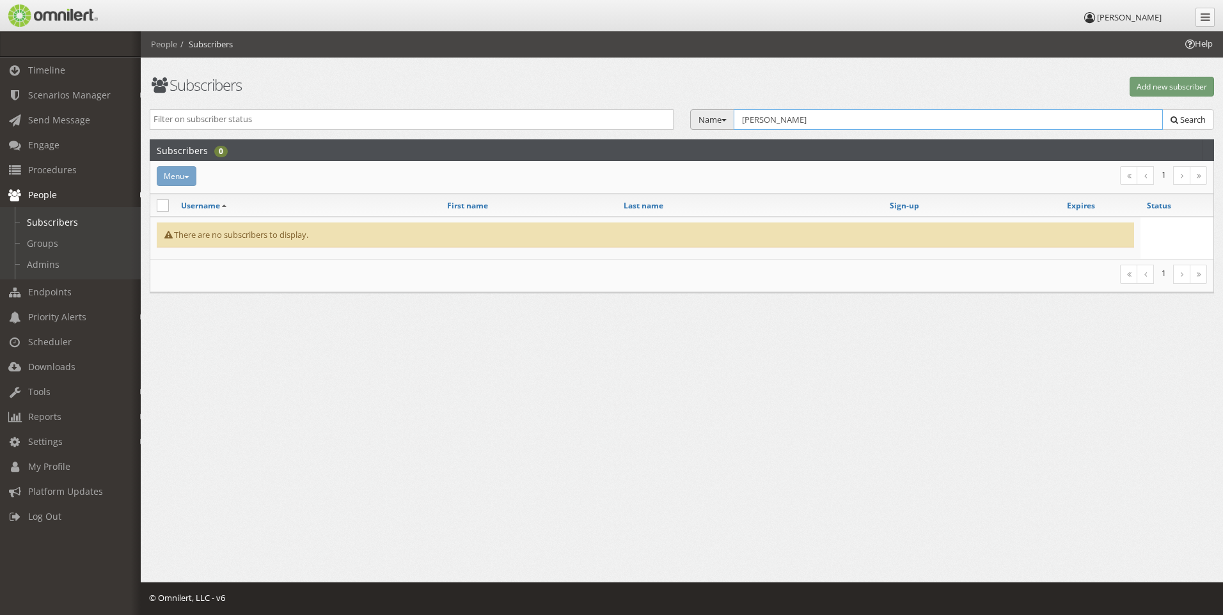
drag, startPoint x: 819, startPoint y: 124, endPoint x: 708, endPoint y: 122, distance: 111.3
click at [708, 122] on div "Name Group Email Name SMS Voice TTY Tags Select Group... Active ELP Faculty Act…" at bounding box center [952, 119] width 524 height 21
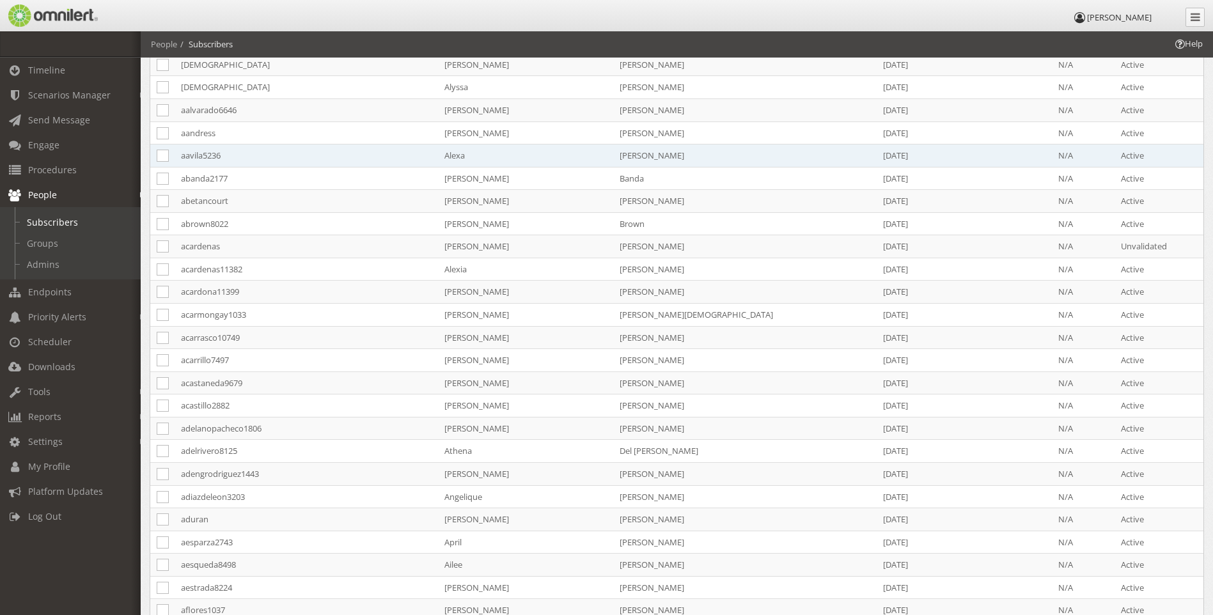
scroll to position [65, 0]
